Goal: Information Seeking & Learning: Learn about a topic

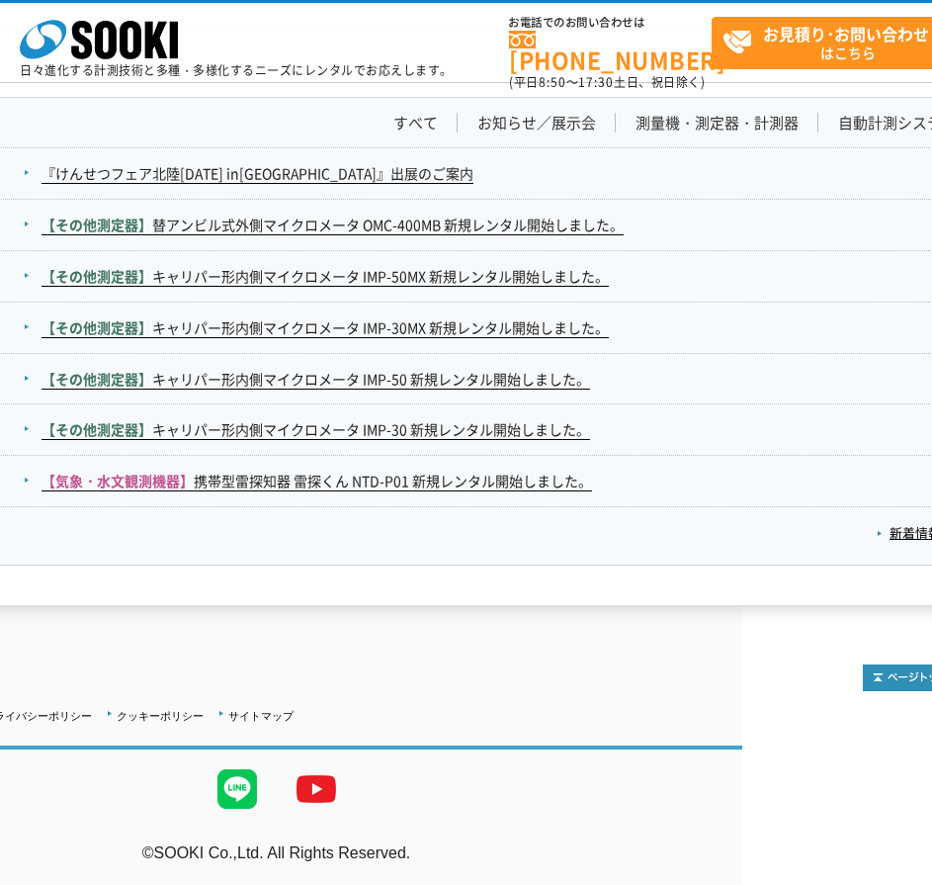
scroll to position [3197, 201]
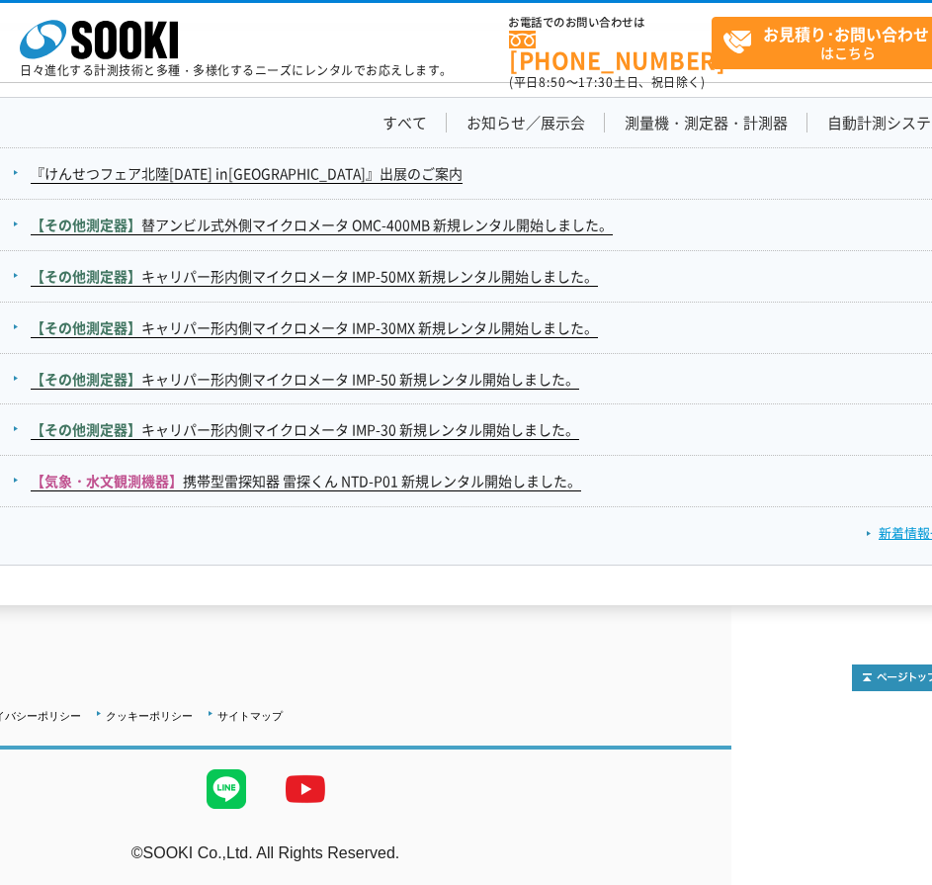
click at [884, 534] on link "新着情報一覧" at bounding box center [911, 532] width 90 height 19
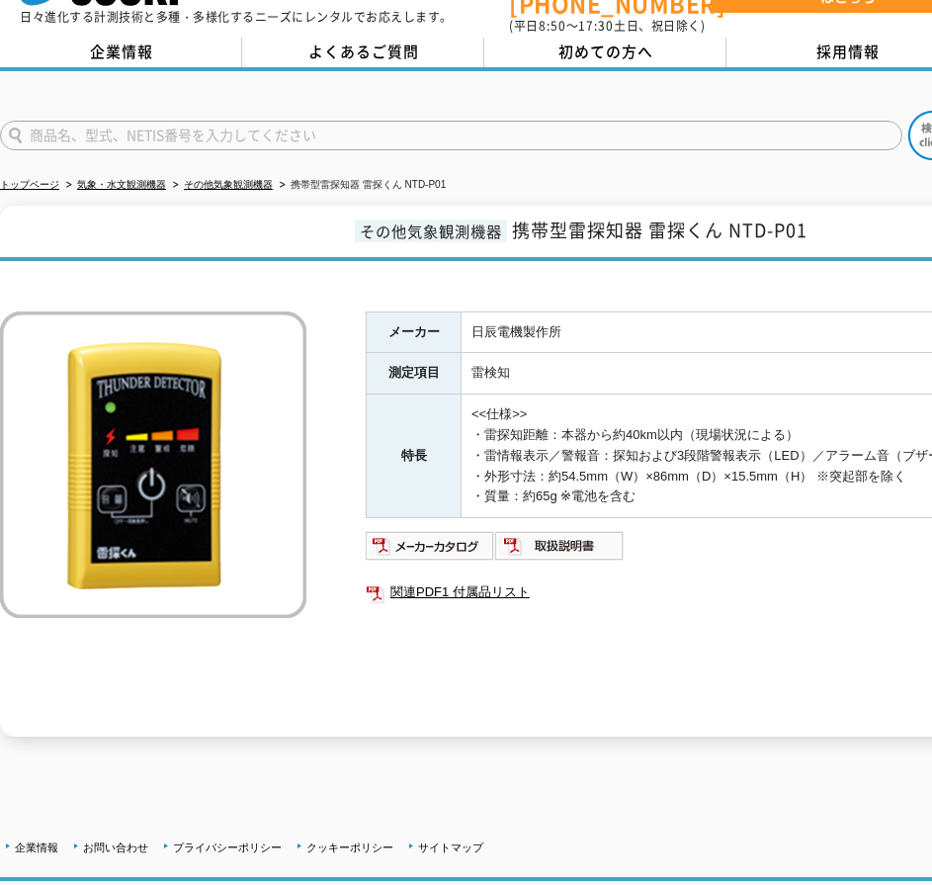
scroll to position [57, 0]
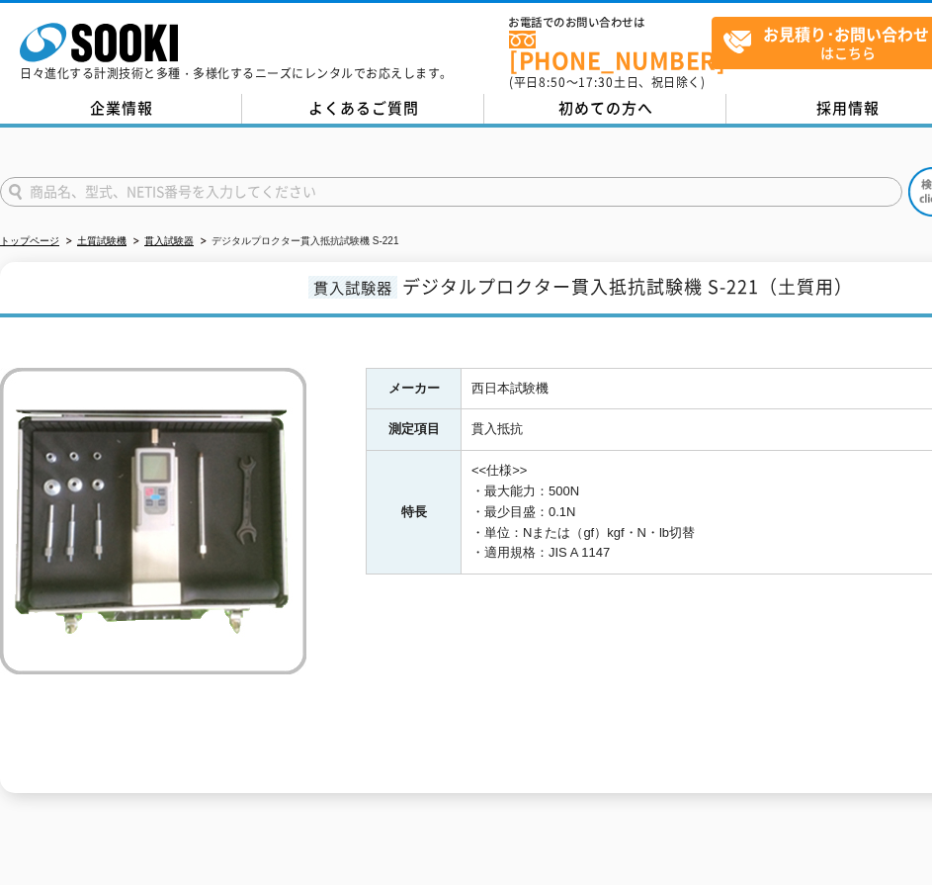
click at [349, 602] on div "メーカー 西日本試験機 測定項目 貫入抵抗 特長 <<仕様>> ・最大能力：500N ・最少目盛：0.1N ・単位：Nまたは（gf）kgf・N・lb切替 ・適…" at bounding box center [578, 560] width 1157 height 466
